Goal: Find specific page/section: Find specific page/section

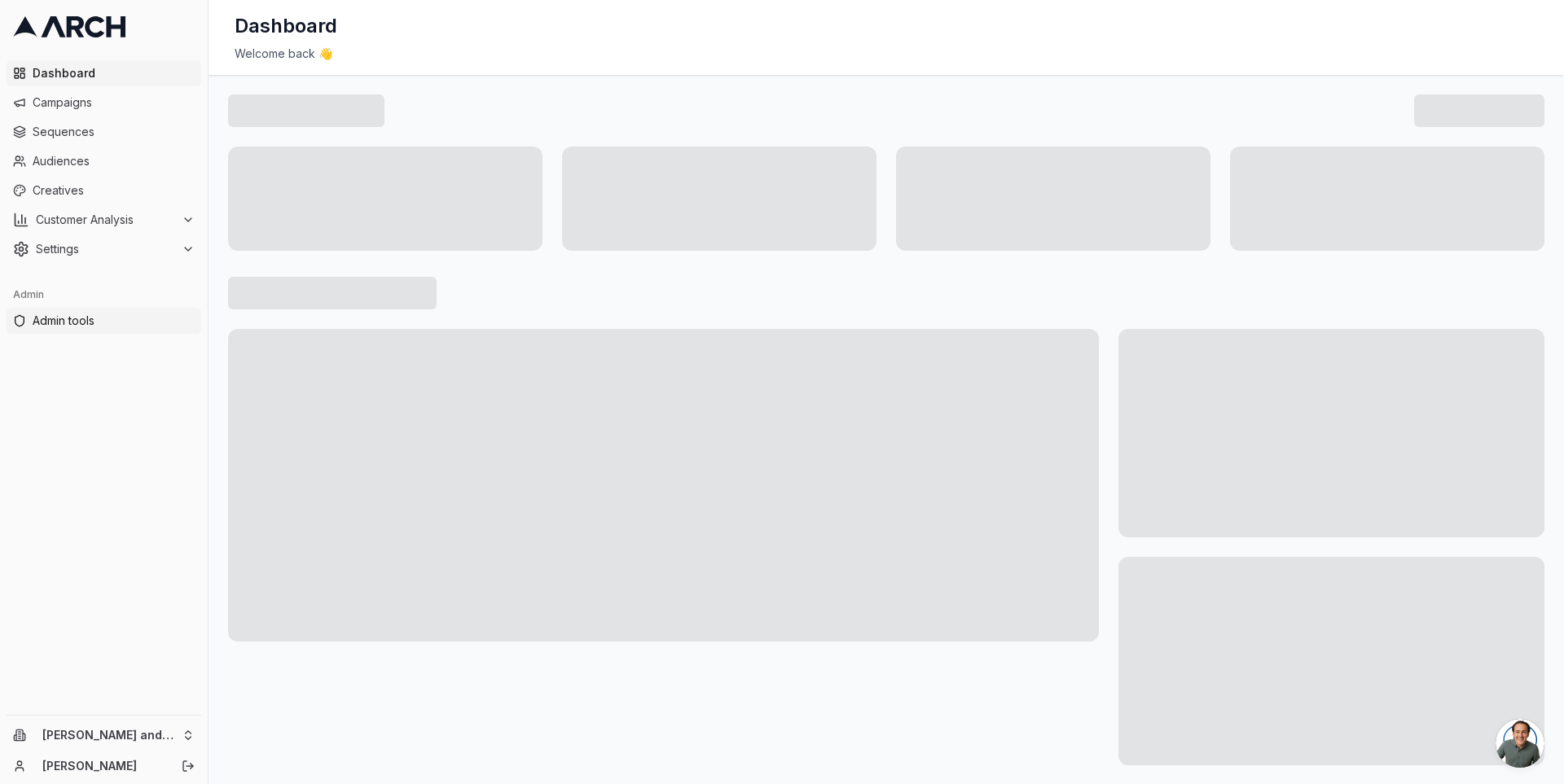
click at [97, 317] on span "Admin tools" at bounding box center [113, 321] width 162 height 16
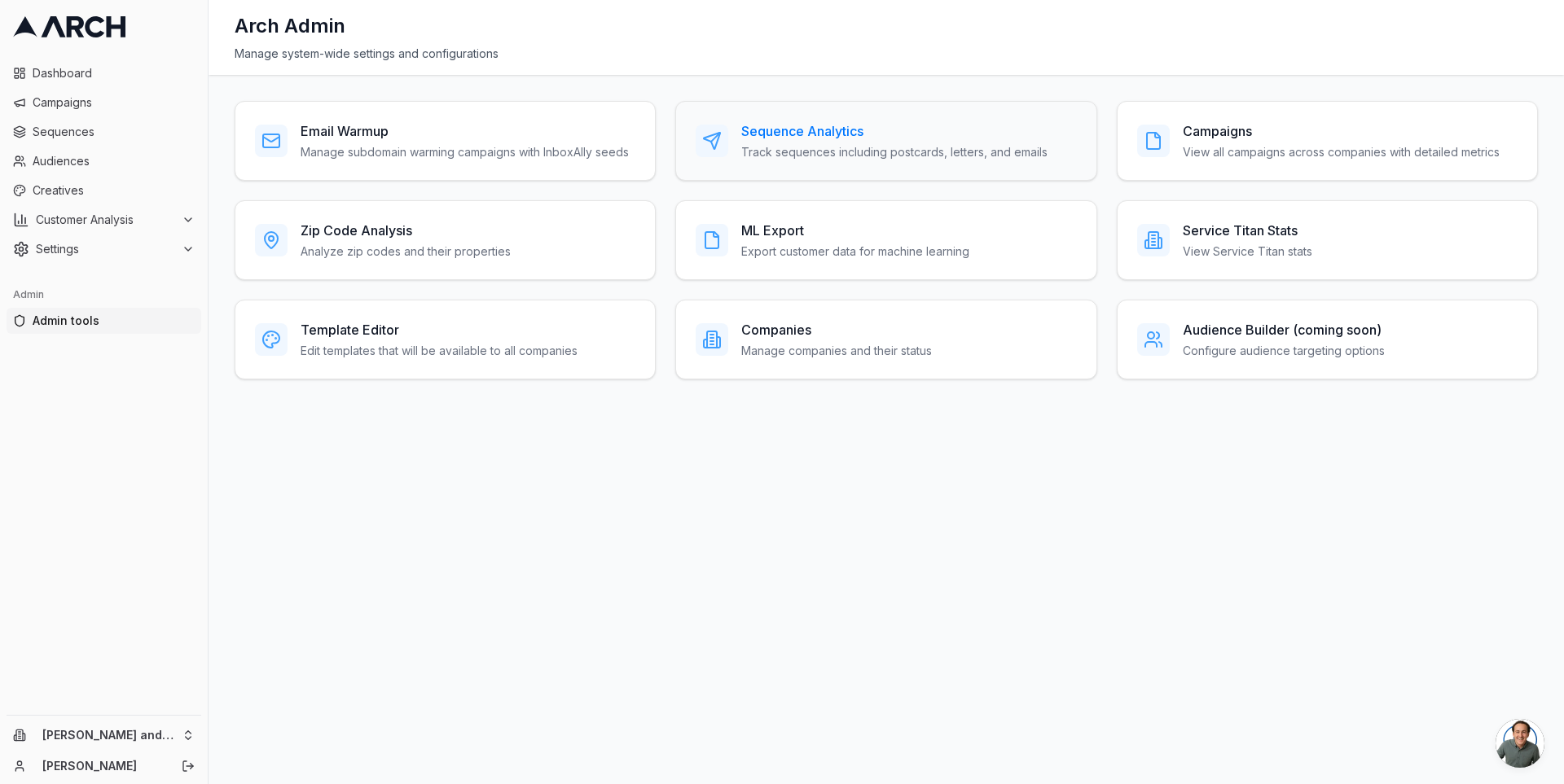
click at [813, 137] on h3 "Sequence Analytics" at bounding box center [894, 131] width 306 height 20
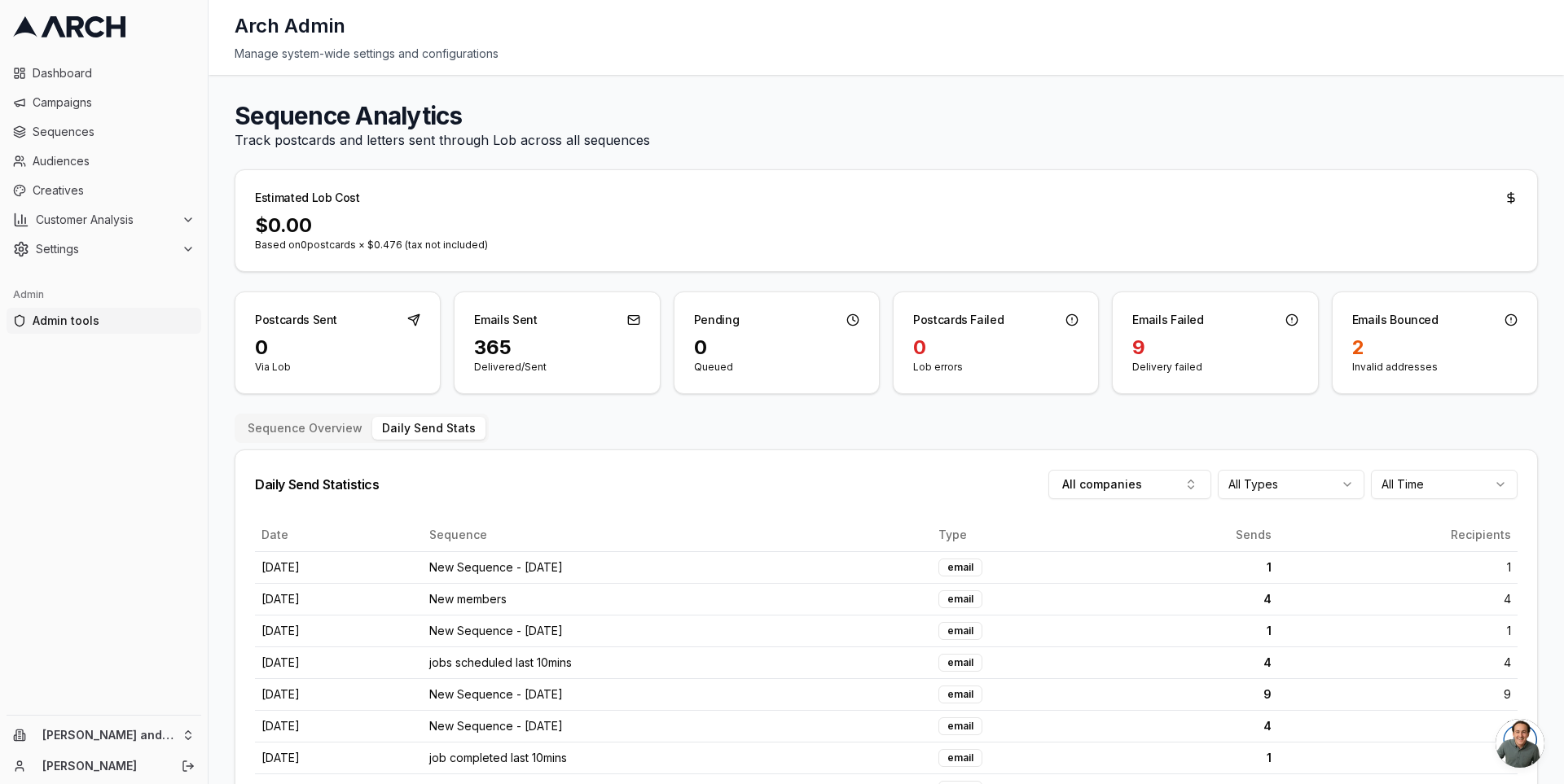
click at [443, 429] on button "Daily Send Stats" at bounding box center [428, 429] width 113 height 23
click at [283, 438] on div "Sequence Overview Daily Send Stats" at bounding box center [361, 429] width 254 height 30
